Goal: Find specific page/section: Find specific page/section

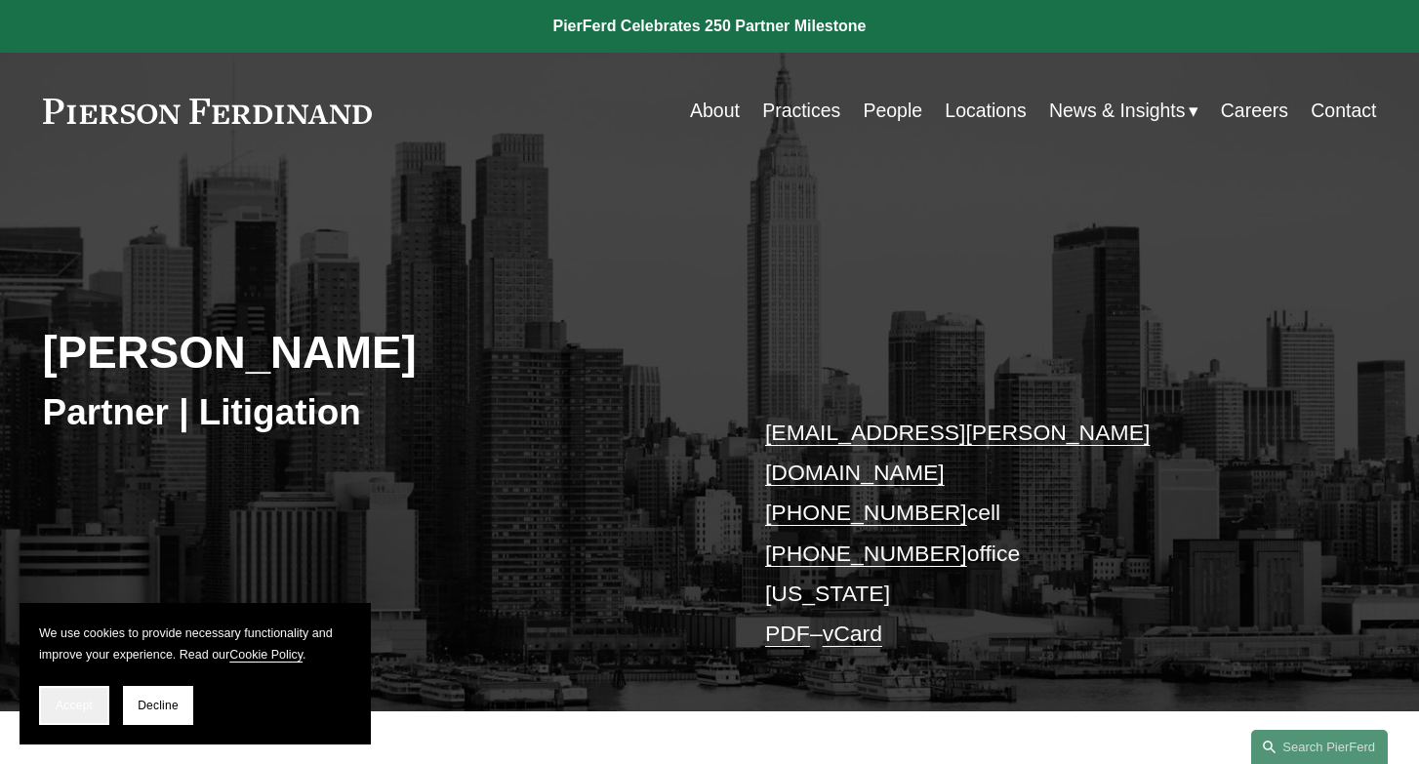
click at [57, 715] on button "Accept" at bounding box center [74, 705] width 70 height 39
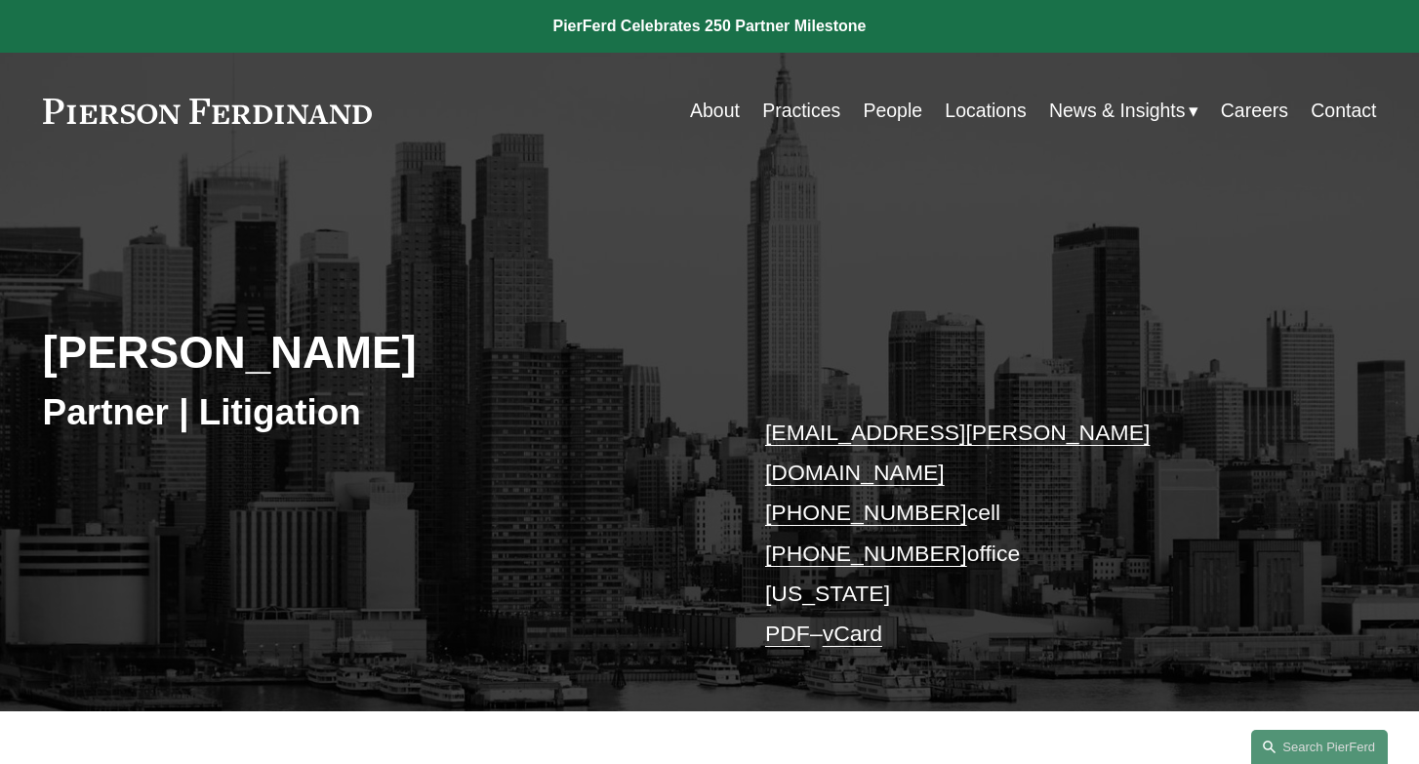
click at [892, 117] on link "People" at bounding box center [893, 111] width 60 height 38
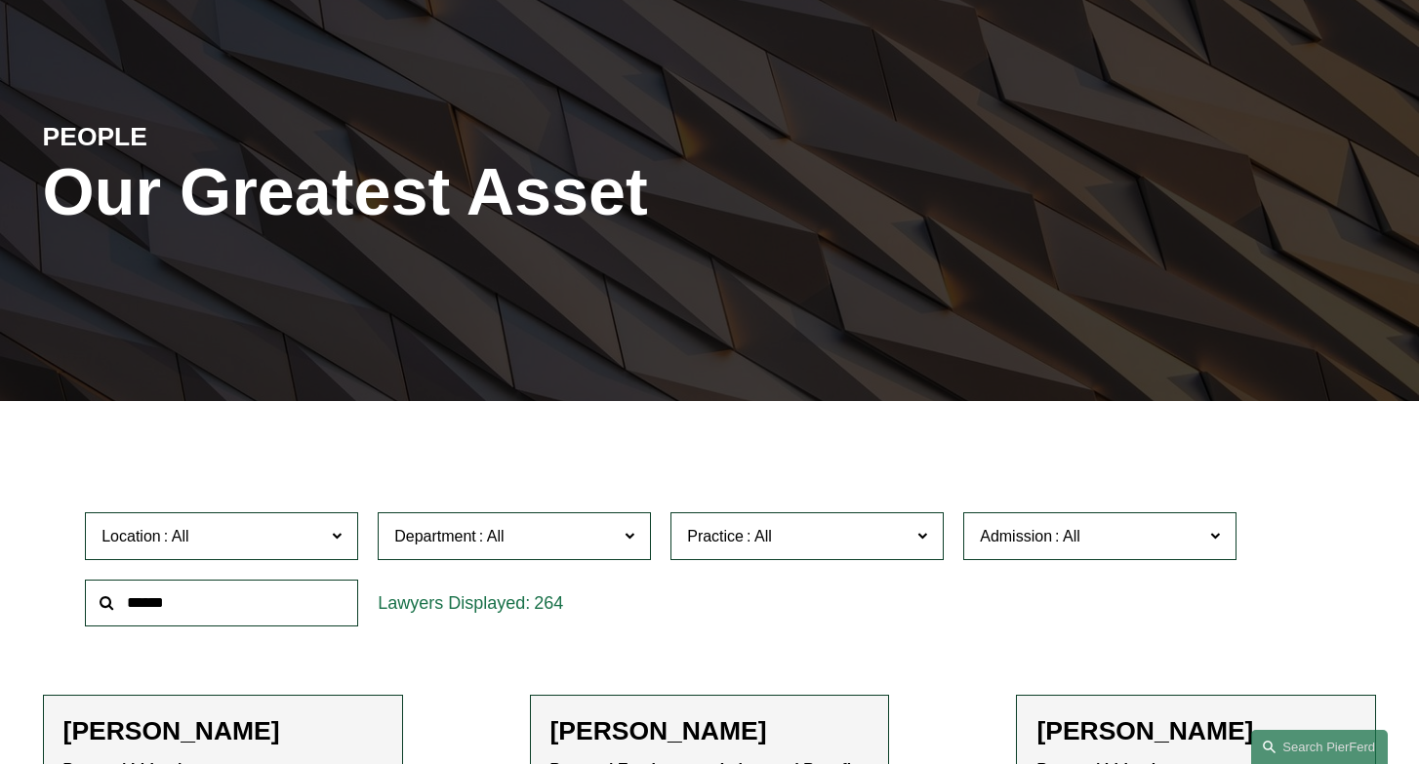
scroll to position [150, 0]
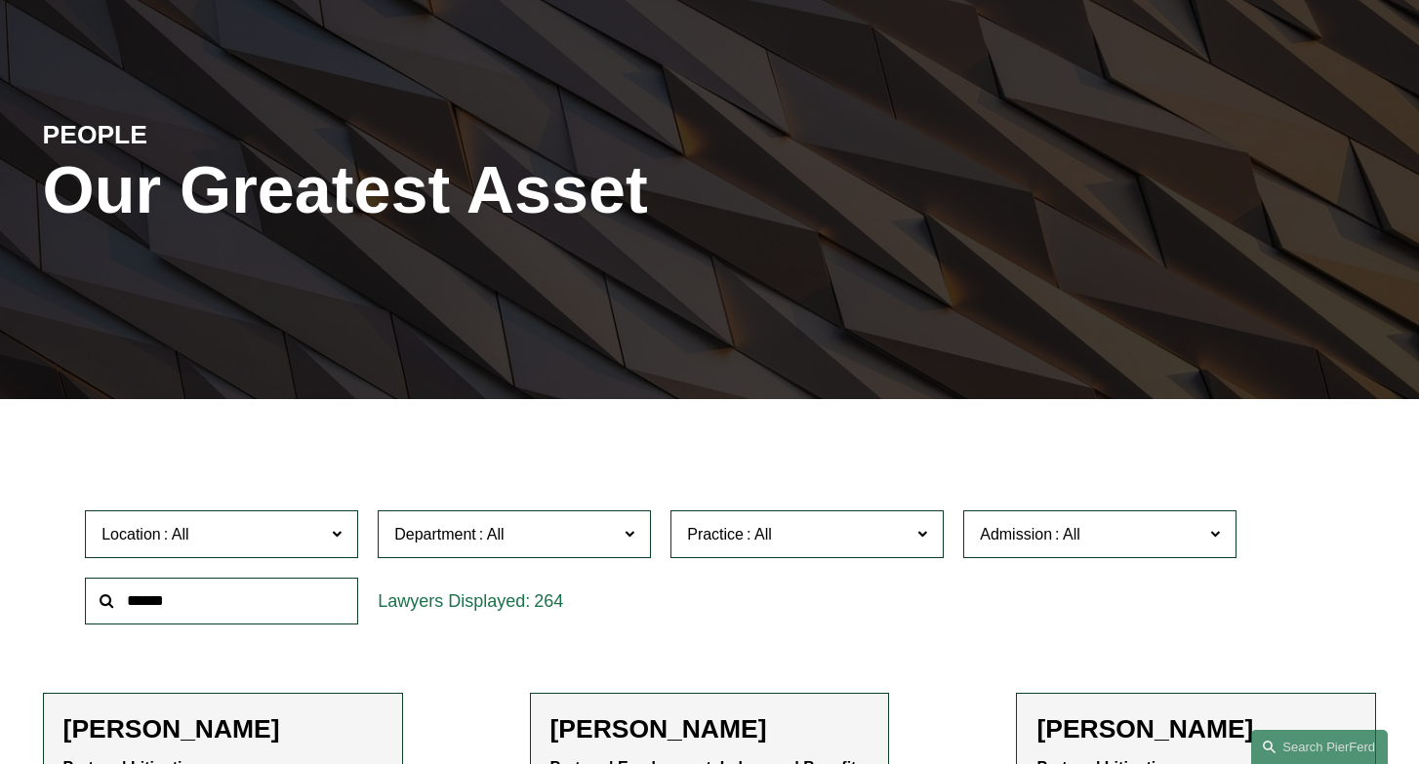
click at [224, 611] on input "text" at bounding box center [221, 602] width 273 height 48
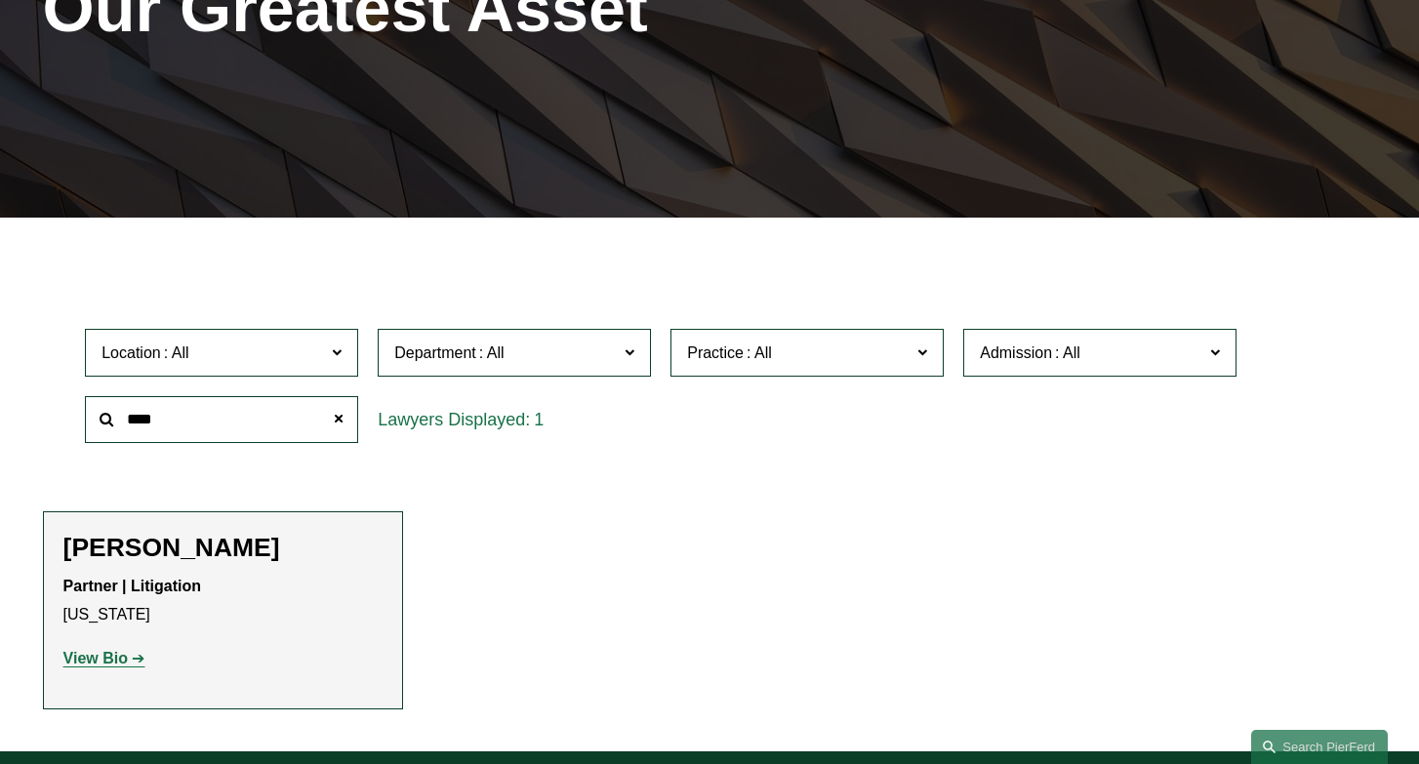
scroll to position [359, 0]
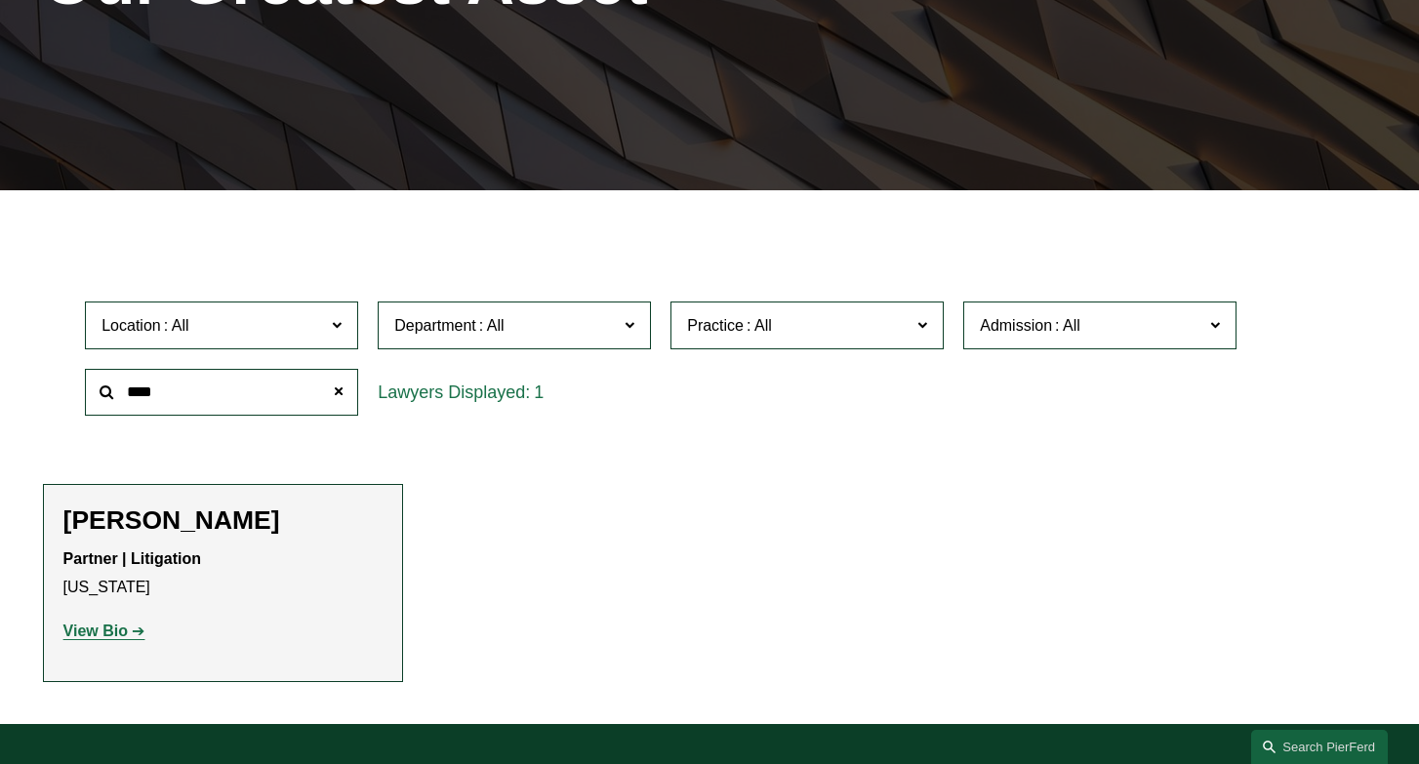
type input "****"
click at [112, 636] on strong "View Bio" at bounding box center [95, 631] width 64 height 17
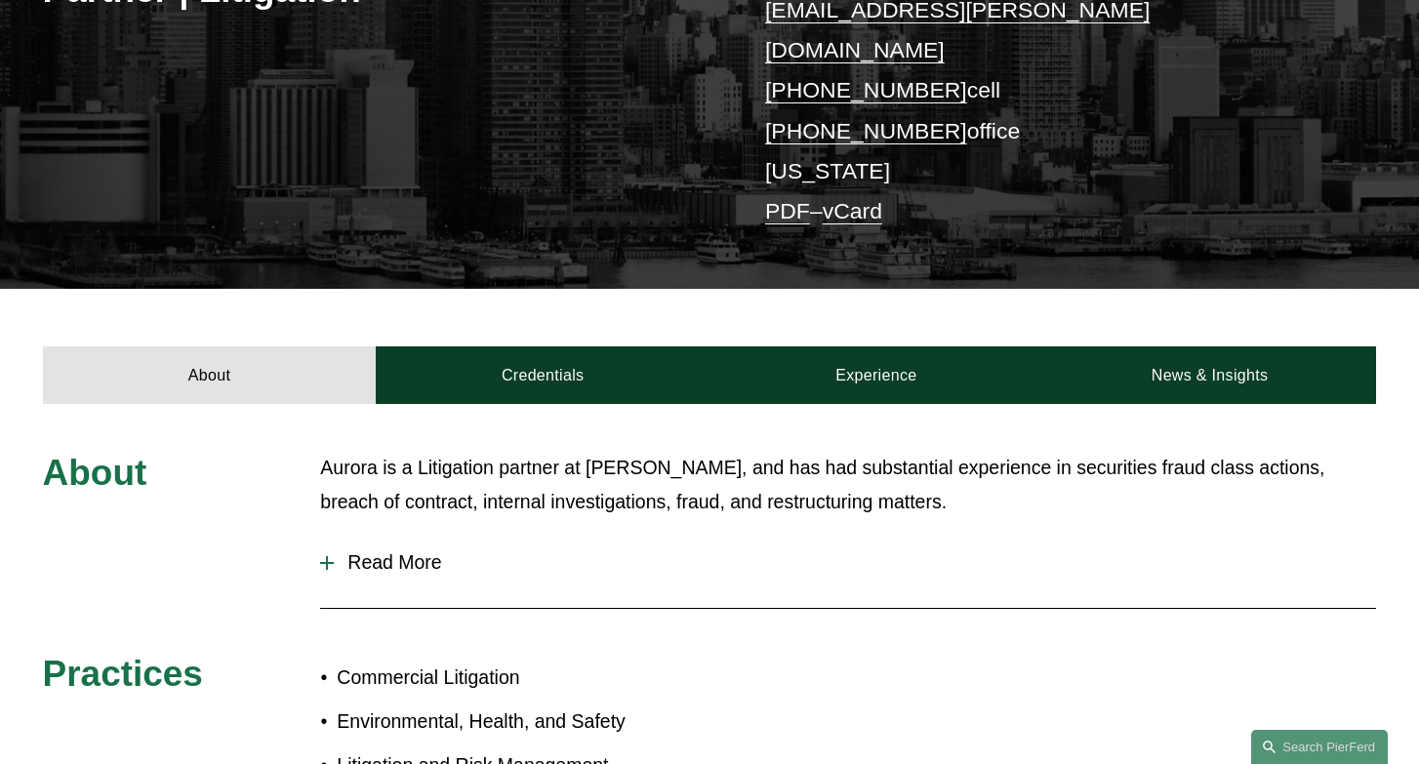
scroll to position [446, 0]
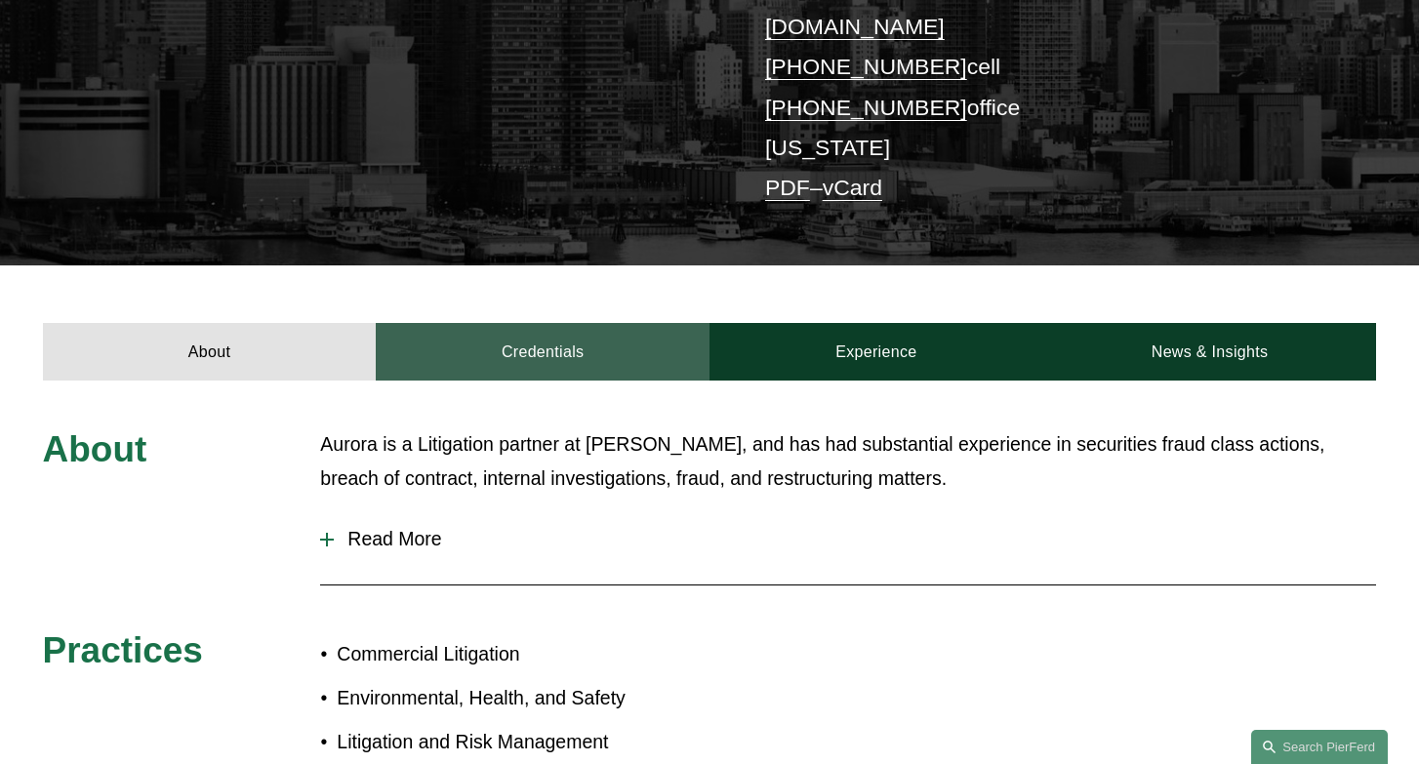
click at [517, 323] on link "Credentials" at bounding box center [543, 352] width 334 height 58
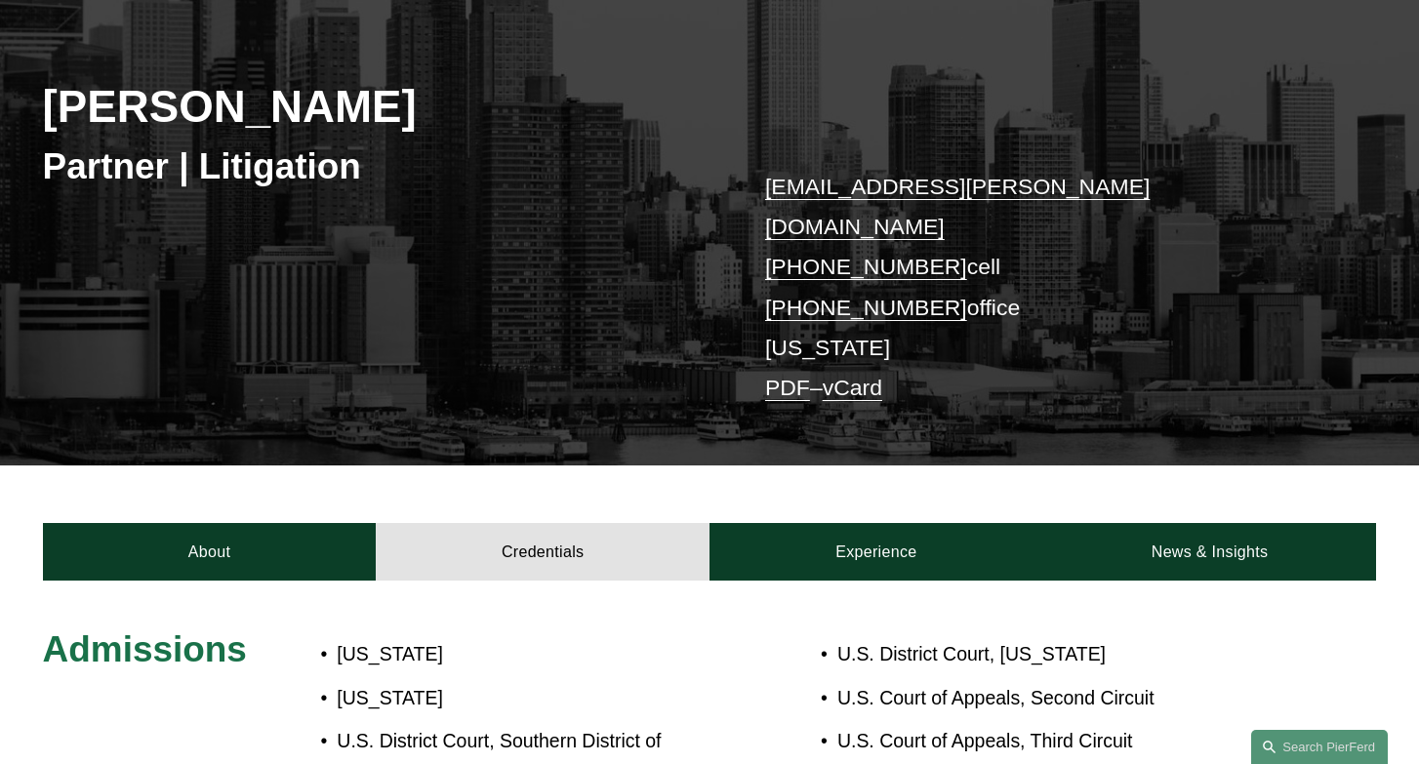
scroll to position [141, 0]
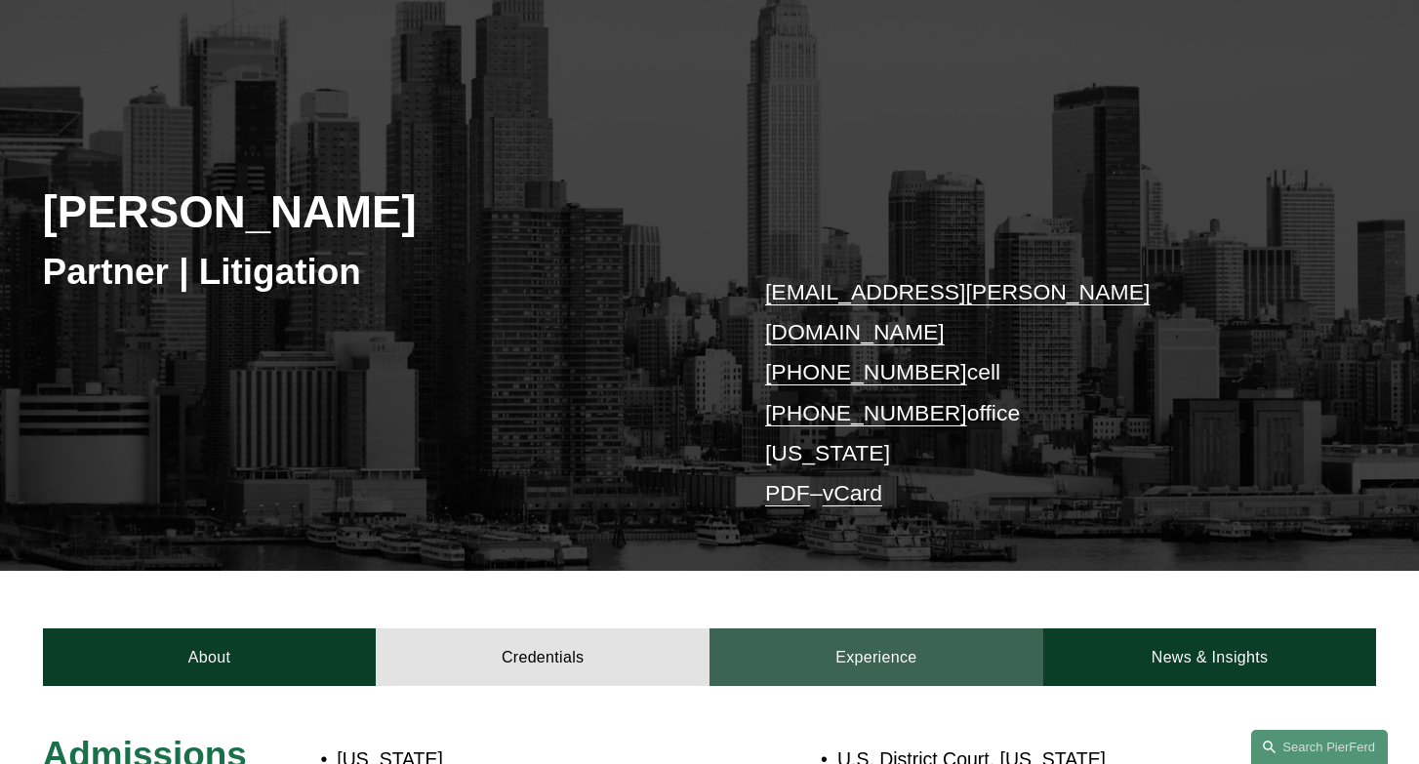
click at [883, 629] on link "Experience" at bounding box center [877, 658] width 334 height 58
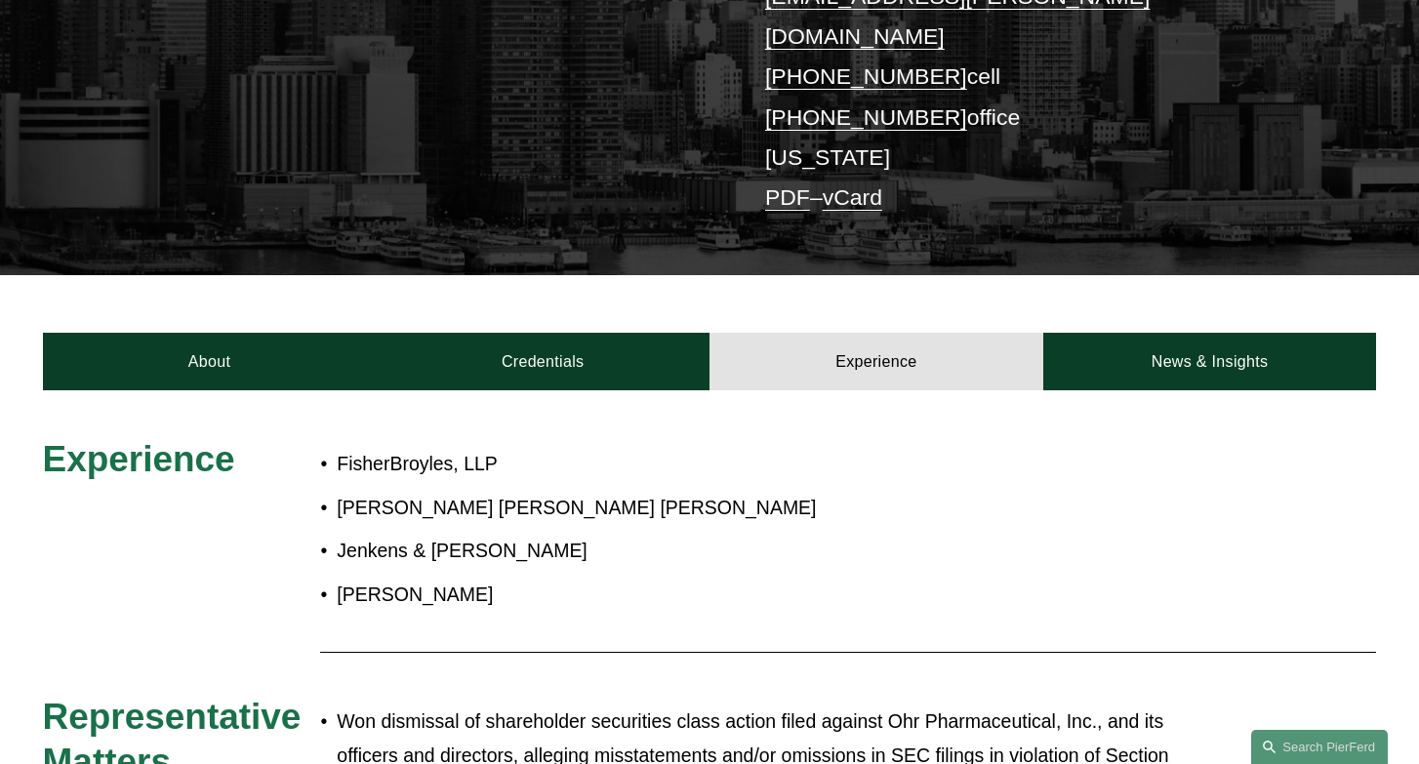
scroll to position [277, 0]
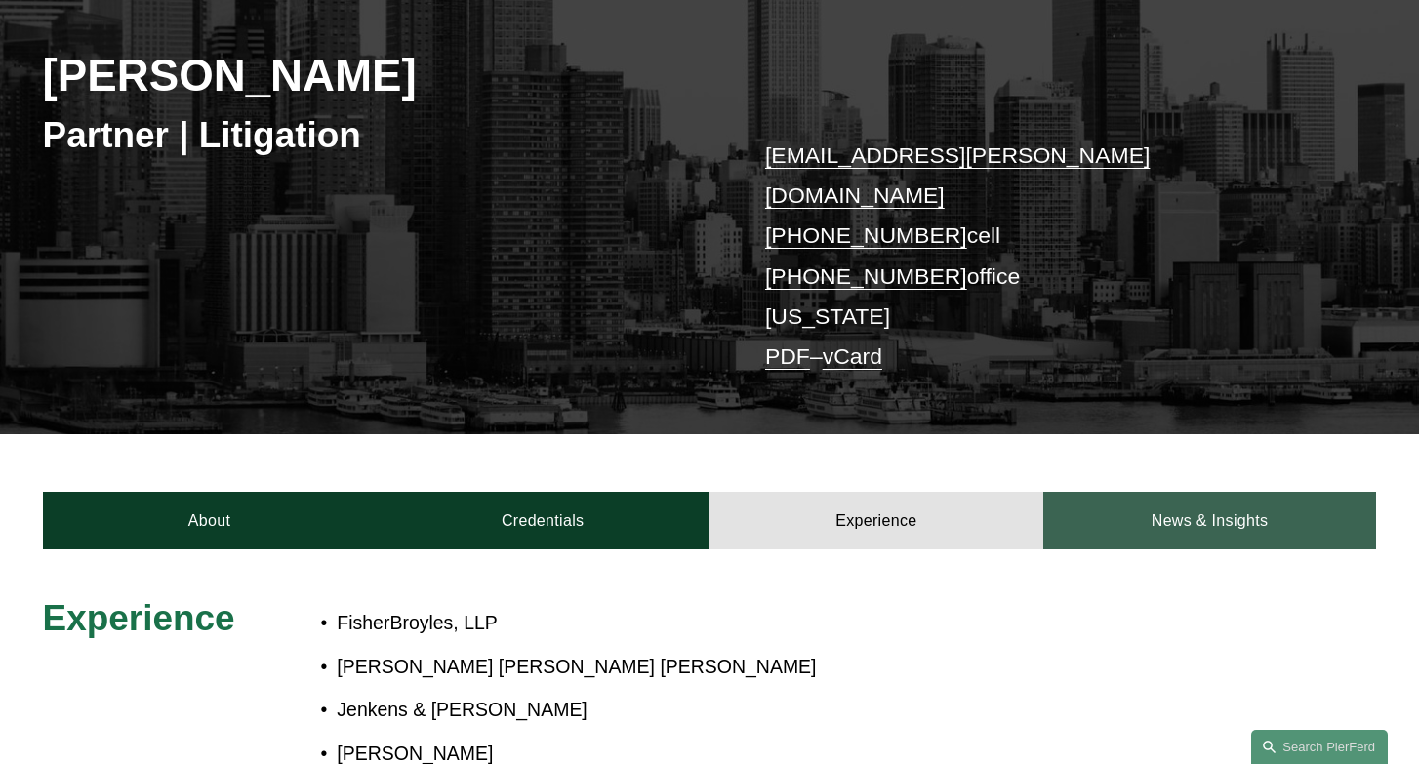
click at [1174, 492] on link "News & Insights" at bounding box center [1210, 521] width 334 height 58
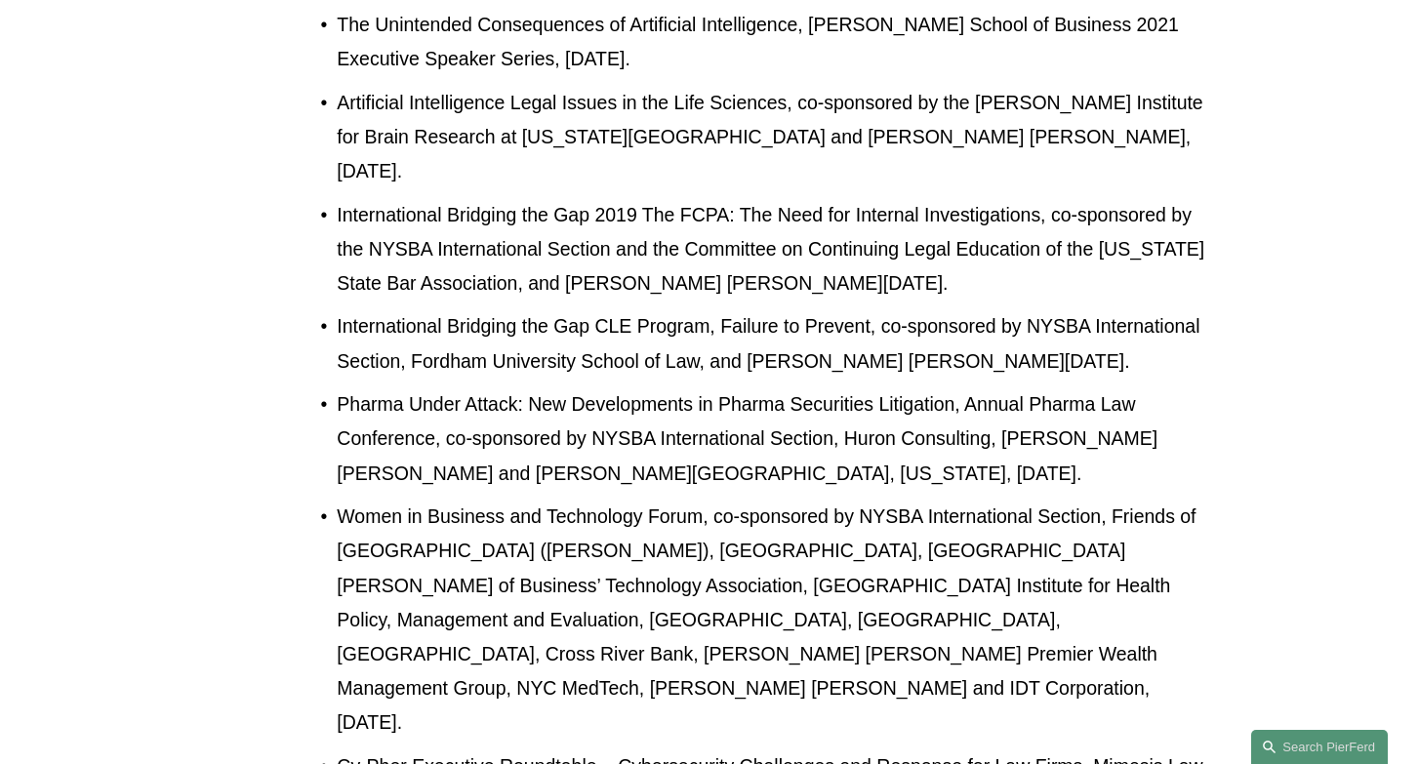
scroll to position [1040, 0]
